Goal: Navigation & Orientation: Understand site structure

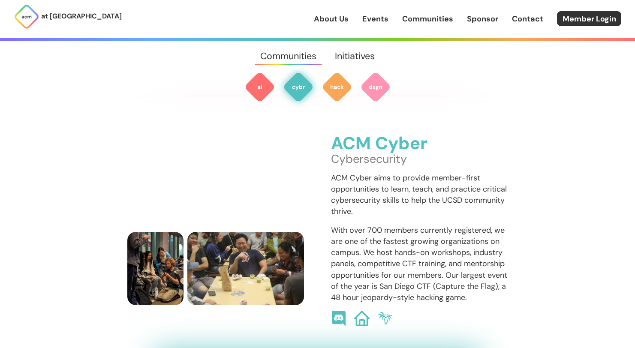
scroll to position [563, 0]
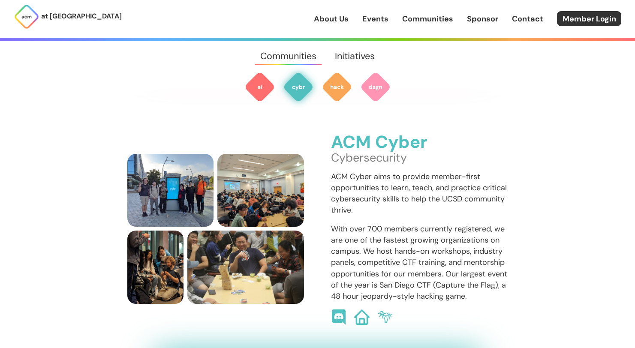
click at [349, 135] on h3 "ACM Cyber" at bounding box center [419, 142] width 177 height 19
click at [345, 134] on h3 "ACM Cyber" at bounding box center [419, 142] width 177 height 19
click at [411, 16] on link "Communities" at bounding box center [427, 18] width 51 height 11
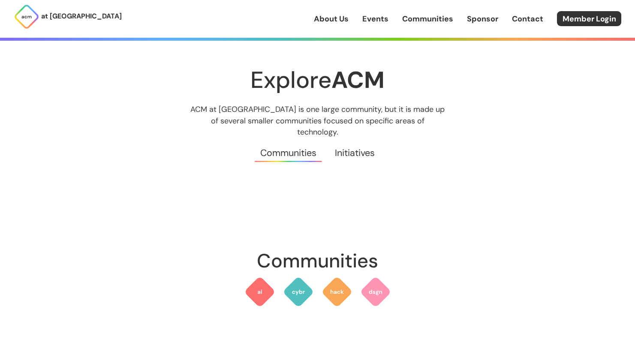
click at [343, 19] on link "About Us" at bounding box center [331, 18] width 35 height 11
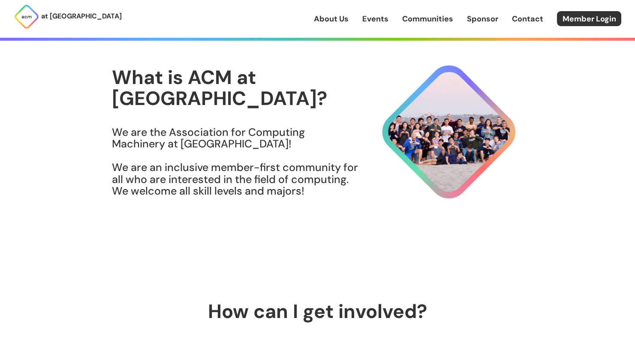
scroll to position [59, 0]
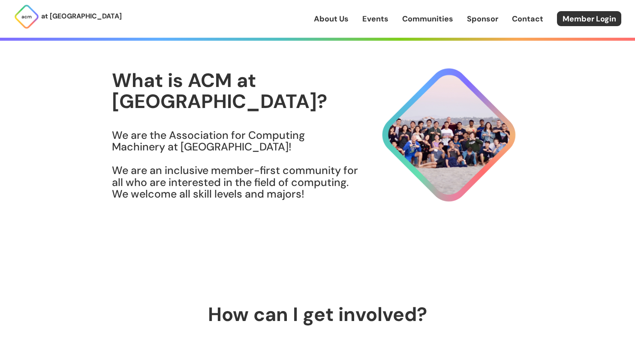
click at [337, 269] on section "What is ACM at UCSD? We are the Association for Computing Machinery at UCSD! We…" at bounding box center [318, 140] width 412 height 263
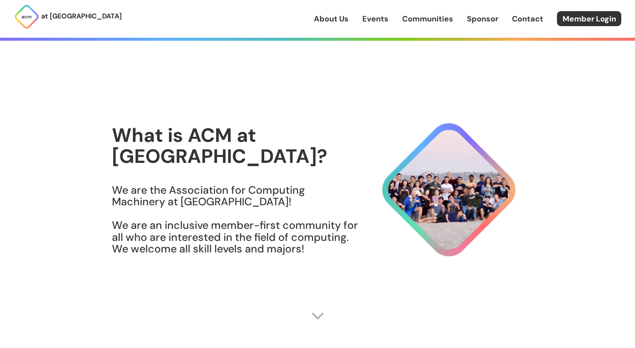
scroll to position [0, 0]
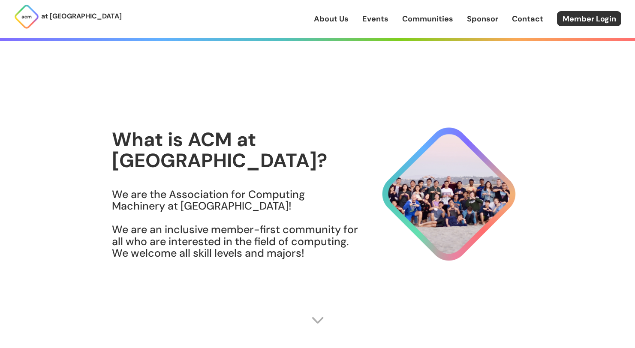
click at [435, 20] on link "Communities" at bounding box center [427, 18] width 51 height 11
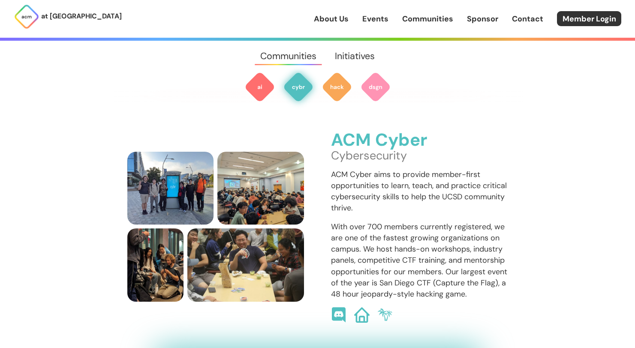
scroll to position [563, 0]
